Goal: Task Accomplishment & Management: Use online tool/utility

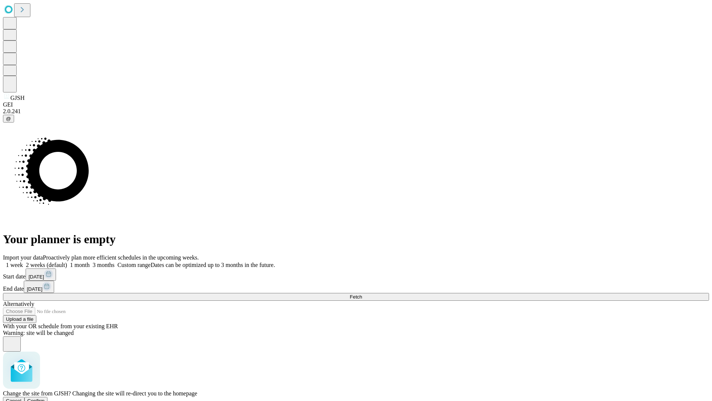
click at [45, 398] on span "Confirm" at bounding box center [35, 401] width 17 height 6
click at [23, 262] on label "1 week" at bounding box center [13, 265] width 20 height 6
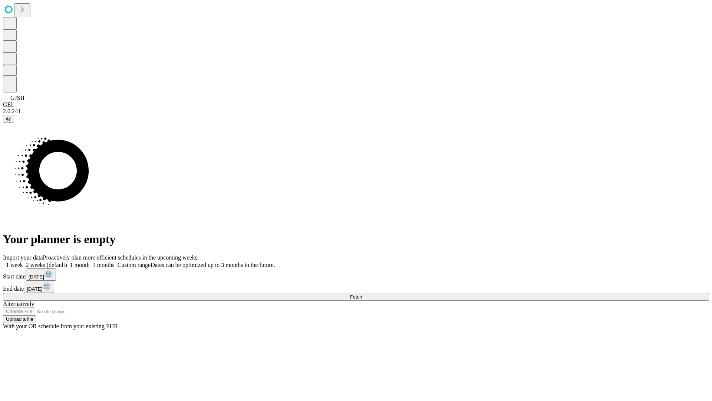
click at [362, 294] on span "Fetch" at bounding box center [356, 297] width 12 height 6
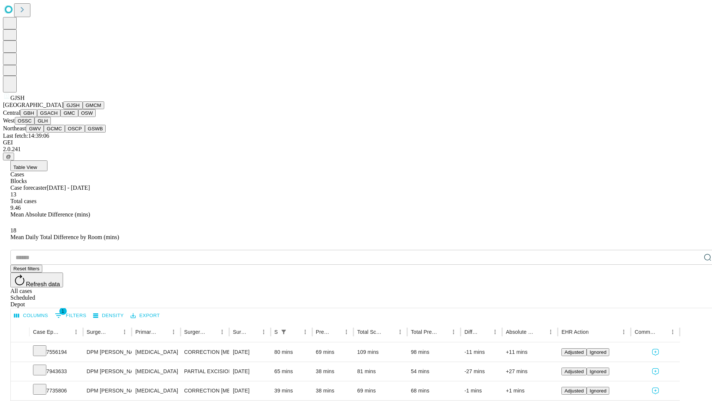
click at [83, 109] on button "GMCM" at bounding box center [94, 105] width 22 height 8
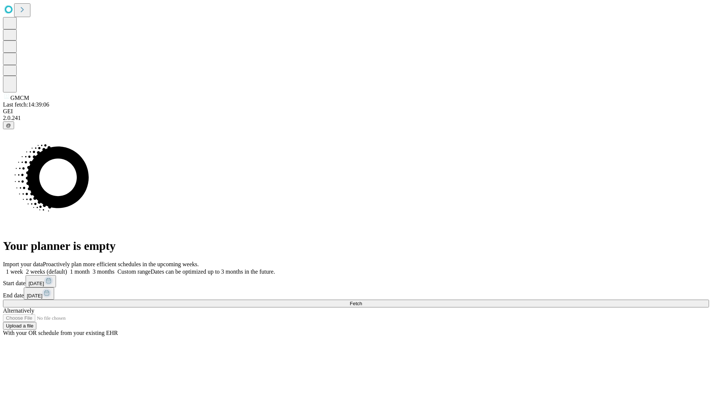
click at [23, 268] on label "1 week" at bounding box center [13, 271] width 20 height 6
click at [362, 301] on span "Fetch" at bounding box center [356, 304] width 12 height 6
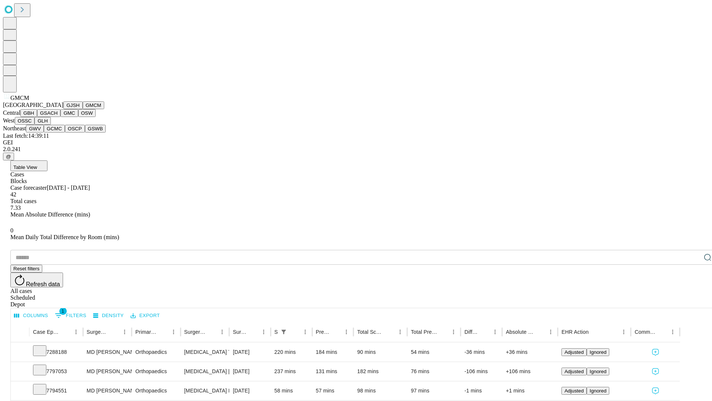
click at [37, 117] on button "GBH" at bounding box center [28, 113] width 17 height 8
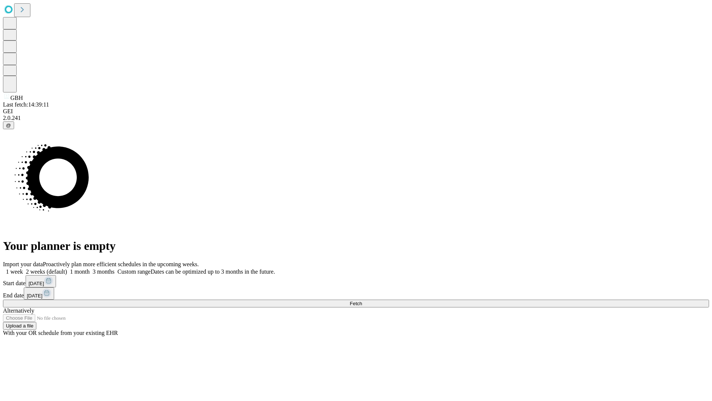
click at [23, 268] on label "1 week" at bounding box center [13, 271] width 20 height 6
click at [362, 301] on span "Fetch" at bounding box center [356, 304] width 12 height 6
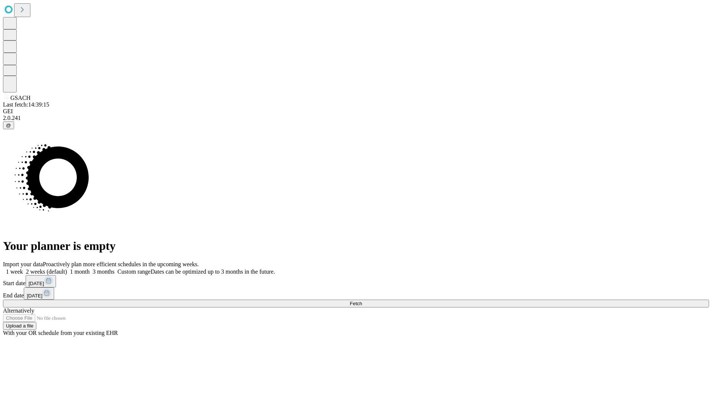
click at [23, 268] on label "1 week" at bounding box center [13, 271] width 20 height 6
click at [362, 301] on span "Fetch" at bounding box center [356, 304] width 12 height 6
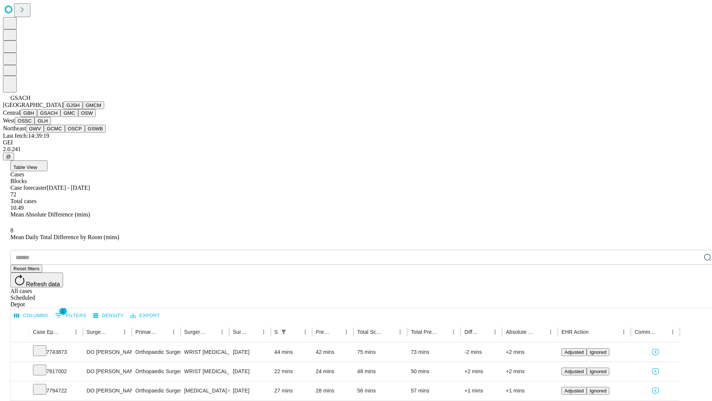
click at [60, 117] on button "GMC" at bounding box center [68, 113] width 17 height 8
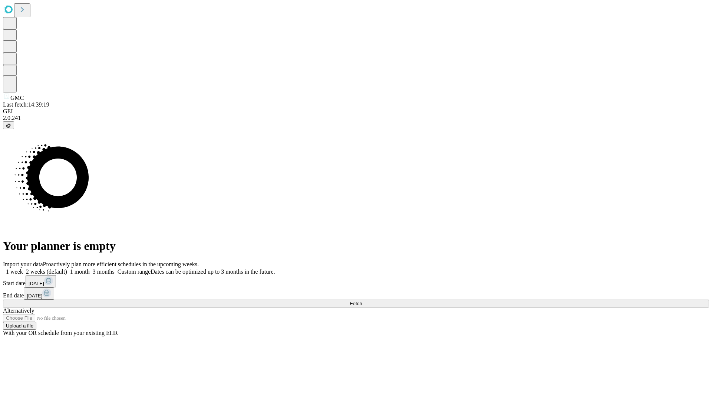
click at [23, 268] on label "1 week" at bounding box center [13, 271] width 20 height 6
click at [362, 301] on span "Fetch" at bounding box center [356, 304] width 12 height 6
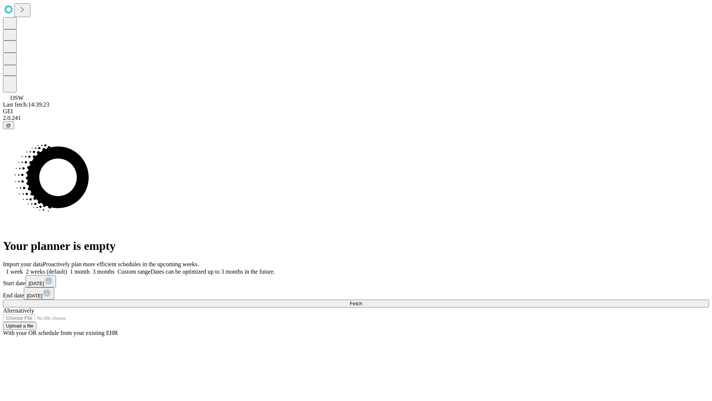
click at [362, 301] on span "Fetch" at bounding box center [356, 304] width 12 height 6
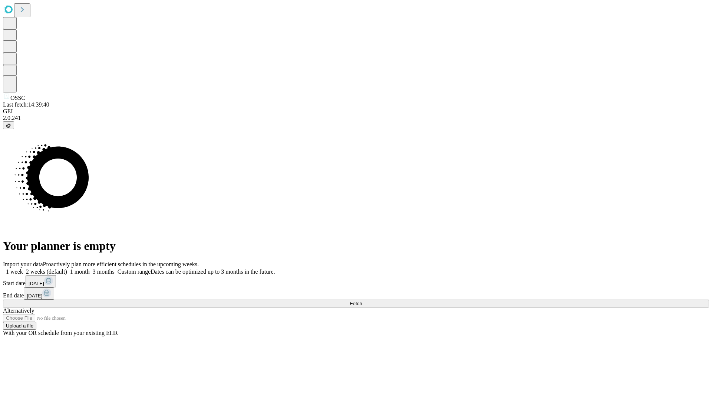
click at [362, 301] on span "Fetch" at bounding box center [356, 304] width 12 height 6
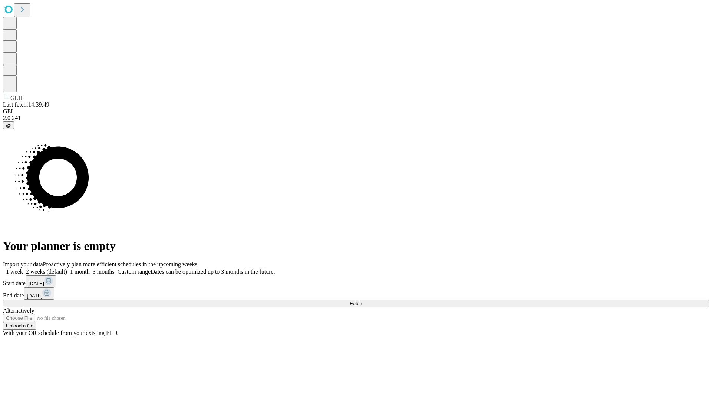
click at [23, 268] on label "1 week" at bounding box center [13, 271] width 20 height 6
click at [362, 301] on span "Fetch" at bounding box center [356, 304] width 12 height 6
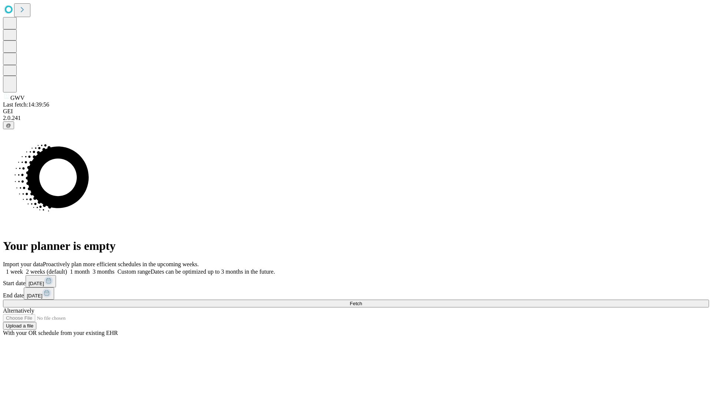
click at [23, 268] on label "1 week" at bounding box center [13, 271] width 20 height 6
click at [362, 301] on span "Fetch" at bounding box center [356, 304] width 12 height 6
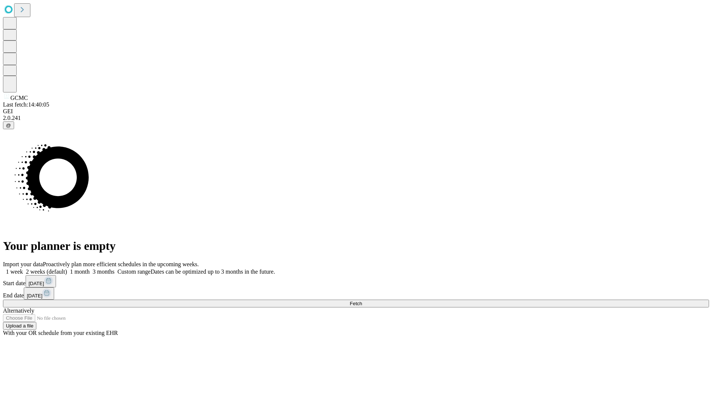
click at [23, 268] on label "1 week" at bounding box center [13, 271] width 20 height 6
click at [362, 301] on span "Fetch" at bounding box center [356, 304] width 12 height 6
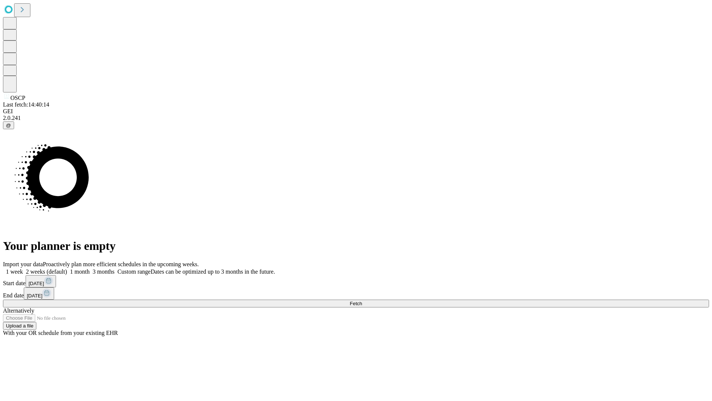
click at [23, 268] on label "1 week" at bounding box center [13, 271] width 20 height 6
click at [362, 301] on span "Fetch" at bounding box center [356, 304] width 12 height 6
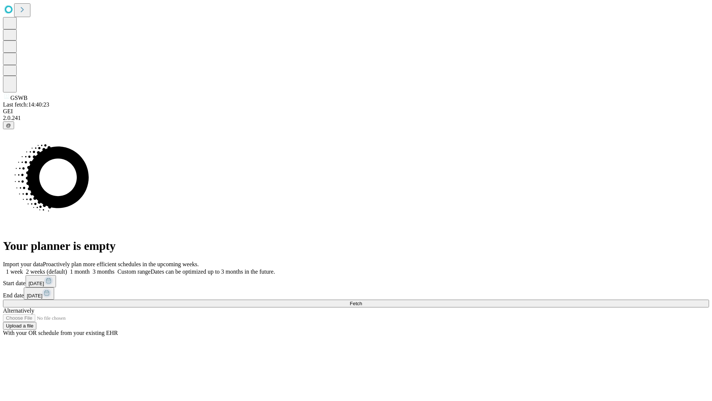
click at [23, 268] on label "1 week" at bounding box center [13, 271] width 20 height 6
click at [362, 301] on span "Fetch" at bounding box center [356, 304] width 12 height 6
